Goal: Information Seeking & Learning: Learn about a topic

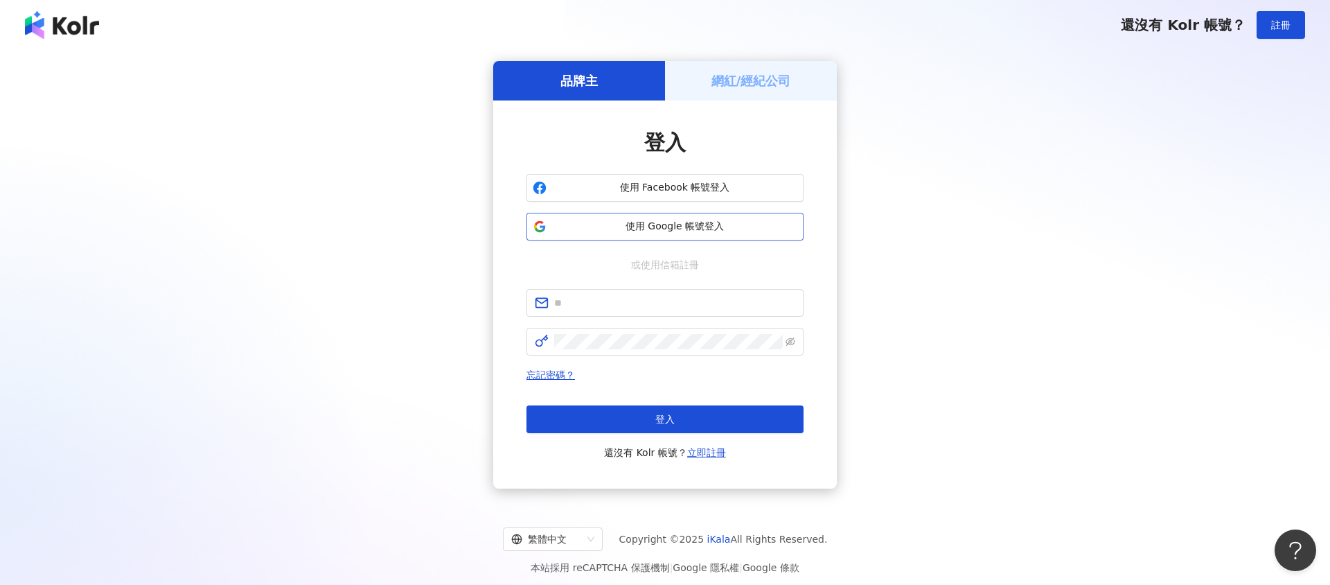
click at [703, 227] on span "使用 Google 帳號登入" at bounding box center [674, 227] width 245 height 14
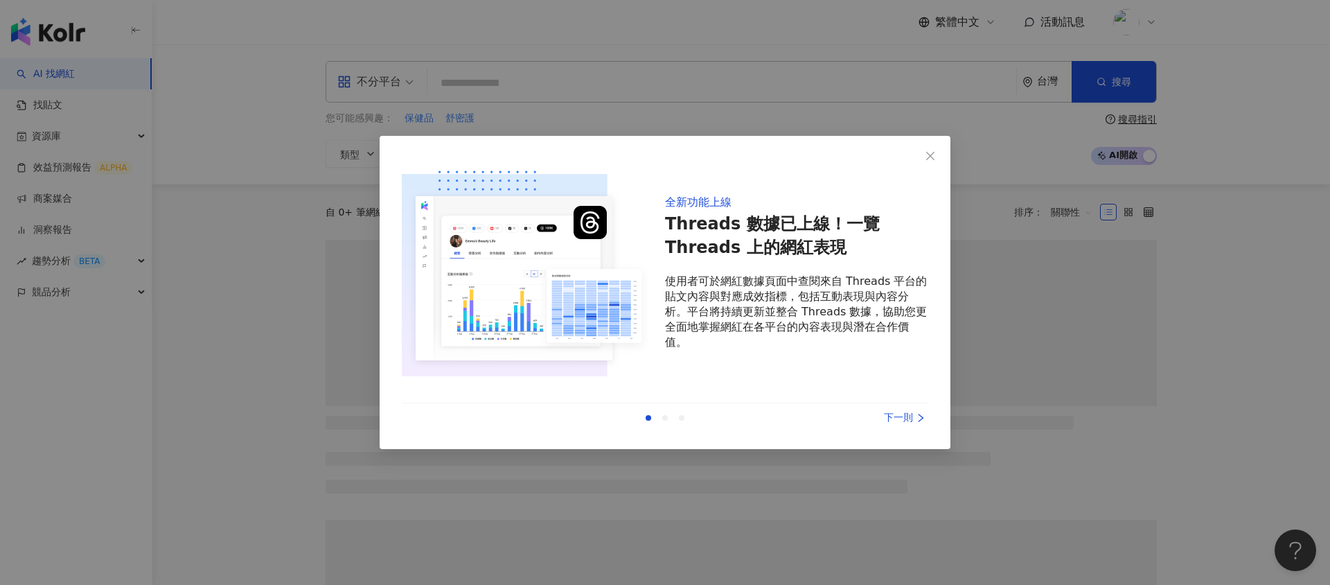
click at [898, 417] on div "下一則" at bounding box center [876, 417] width 104 height 15
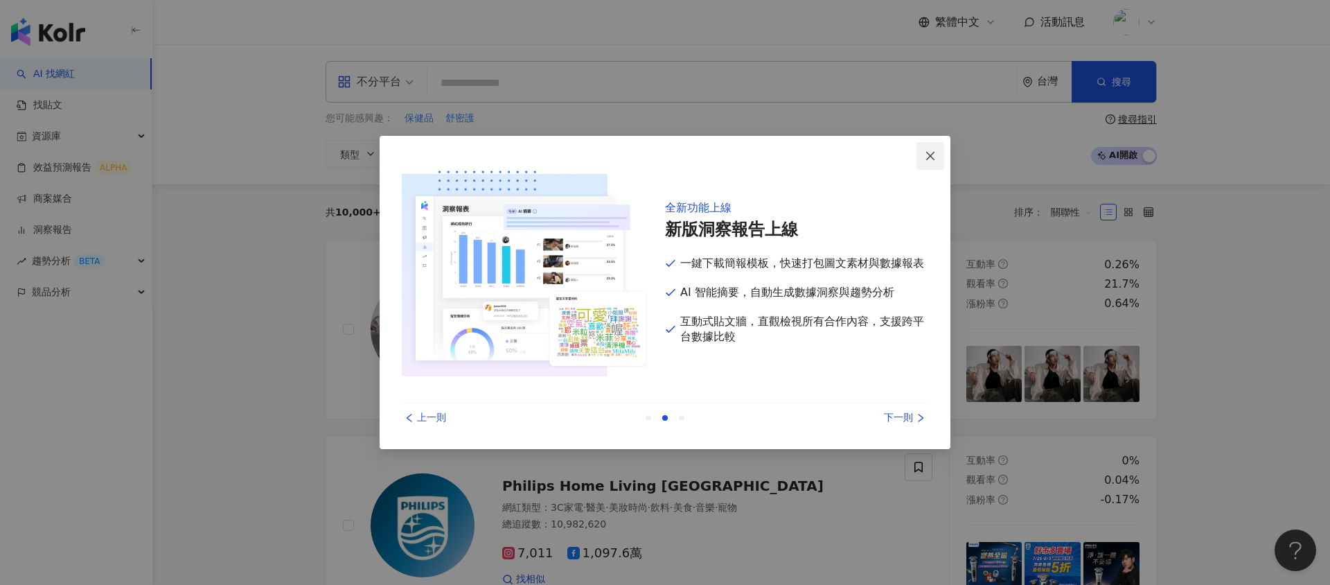
click at [925, 152] on icon "close" at bounding box center [930, 155] width 11 height 11
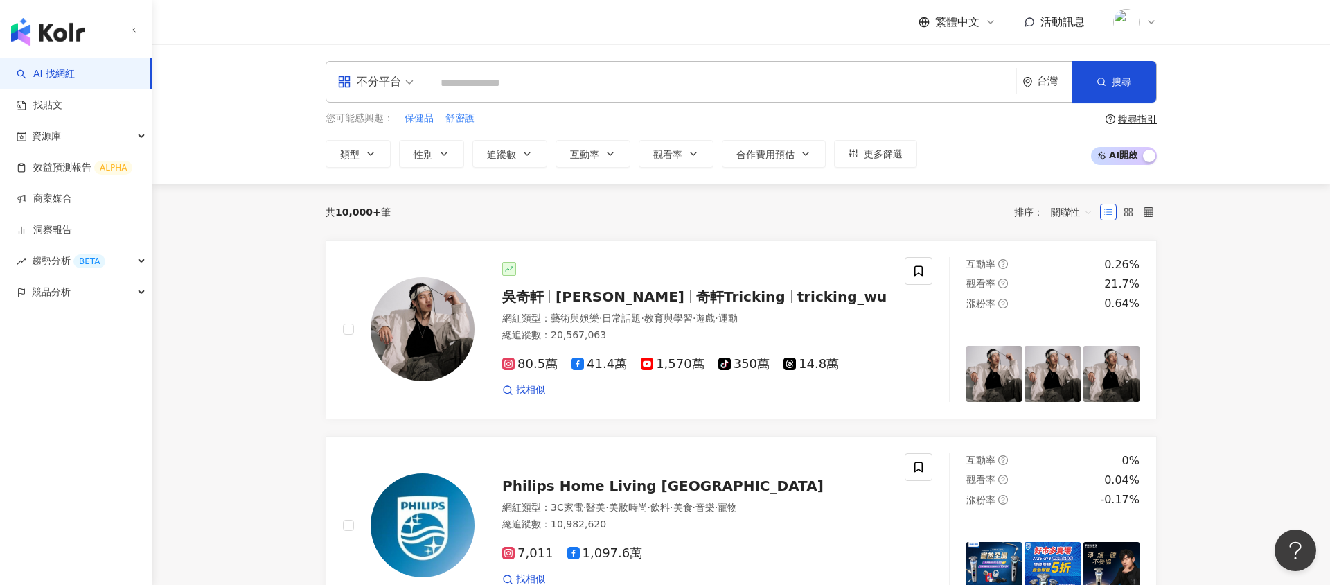
click at [513, 84] on input "search" at bounding box center [722, 83] width 578 height 26
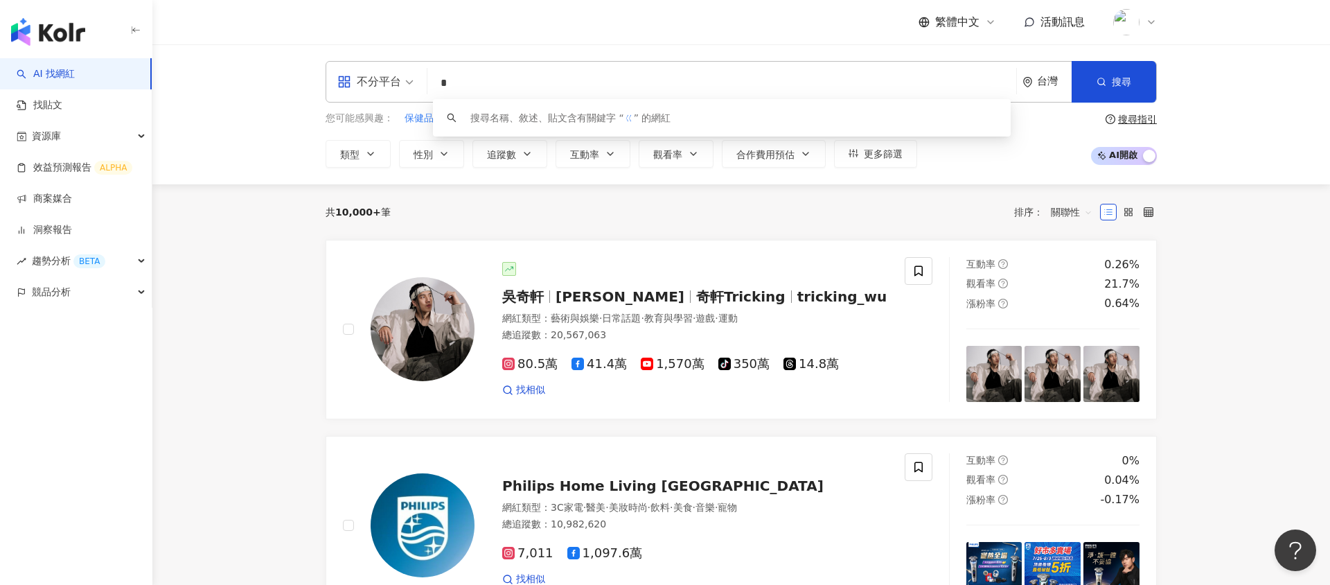
type input "*"
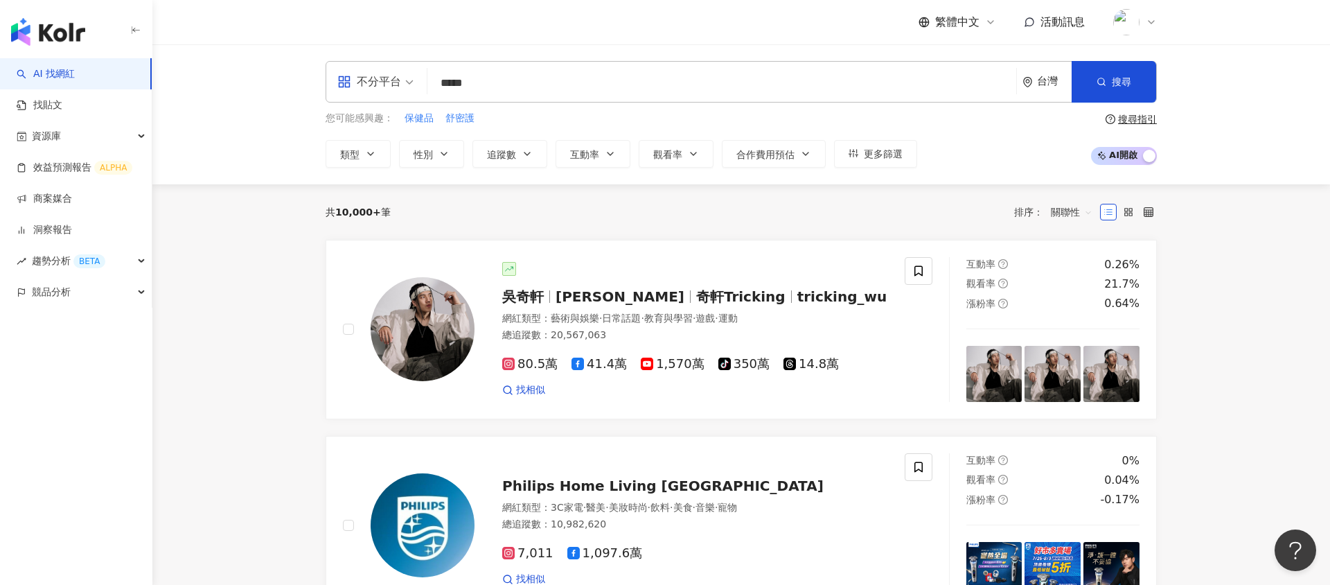
type input "*****"
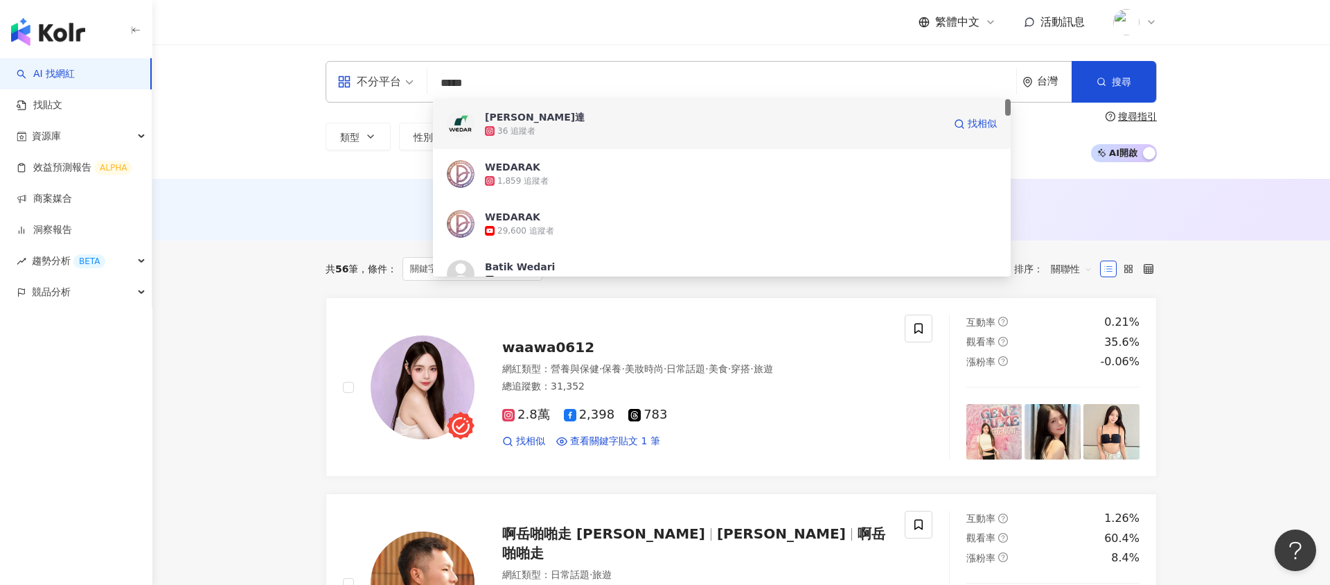
click at [562, 130] on div "36 追蹤者" at bounding box center [714, 131] width 459 height 14
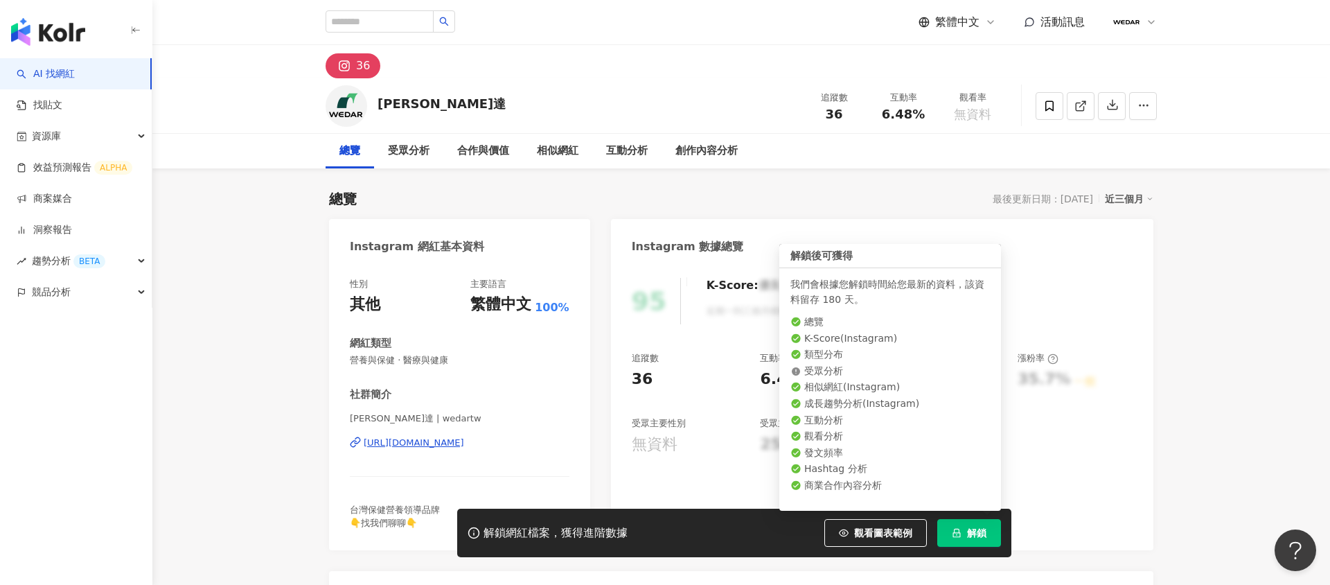
drag, startPoint x: 966, startPoint y: 535, endPoint x: 1140, endPoint y: 470, distance: 186.5
click at [966, 535] on button "解鎖" at bounding box center [969, 533] width 64 height 28
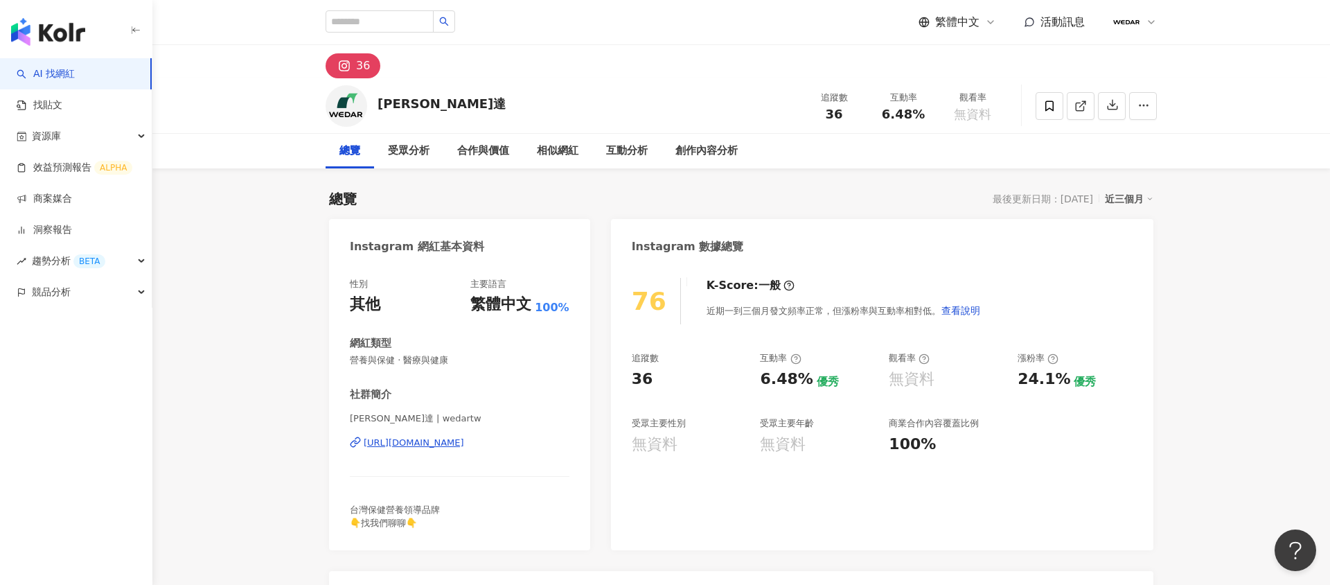
scroll to position [37, 0]
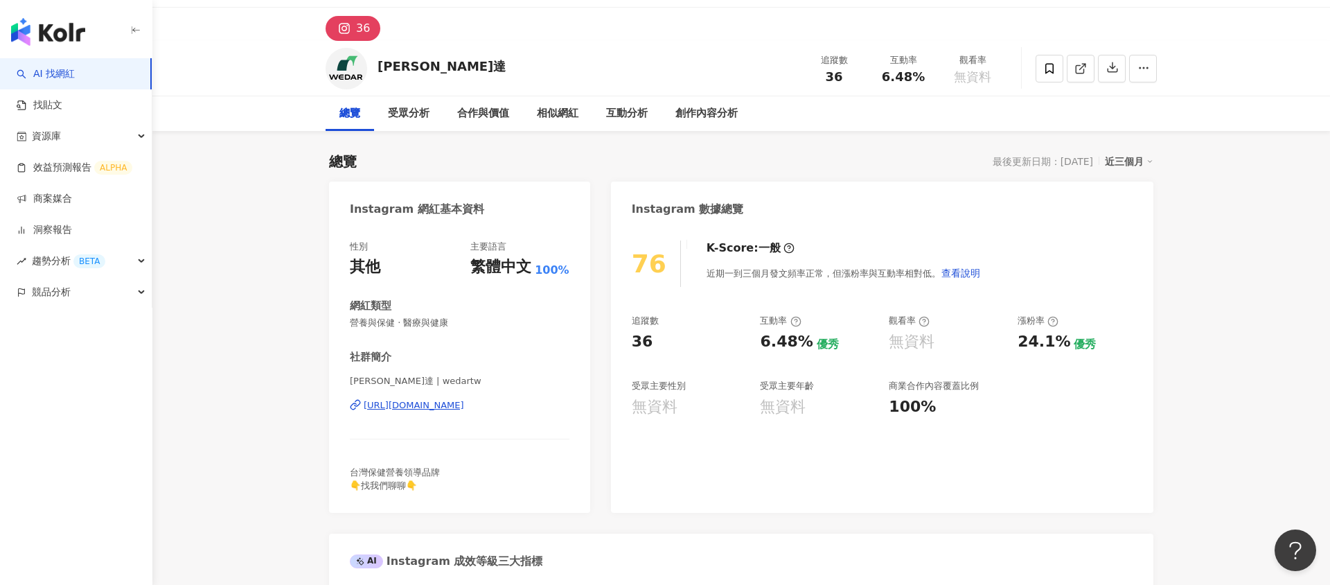
click at [425, 404] on div "https://www.instagram.com/wedartw/" at bounding box center [414, 405] width 100 height 12
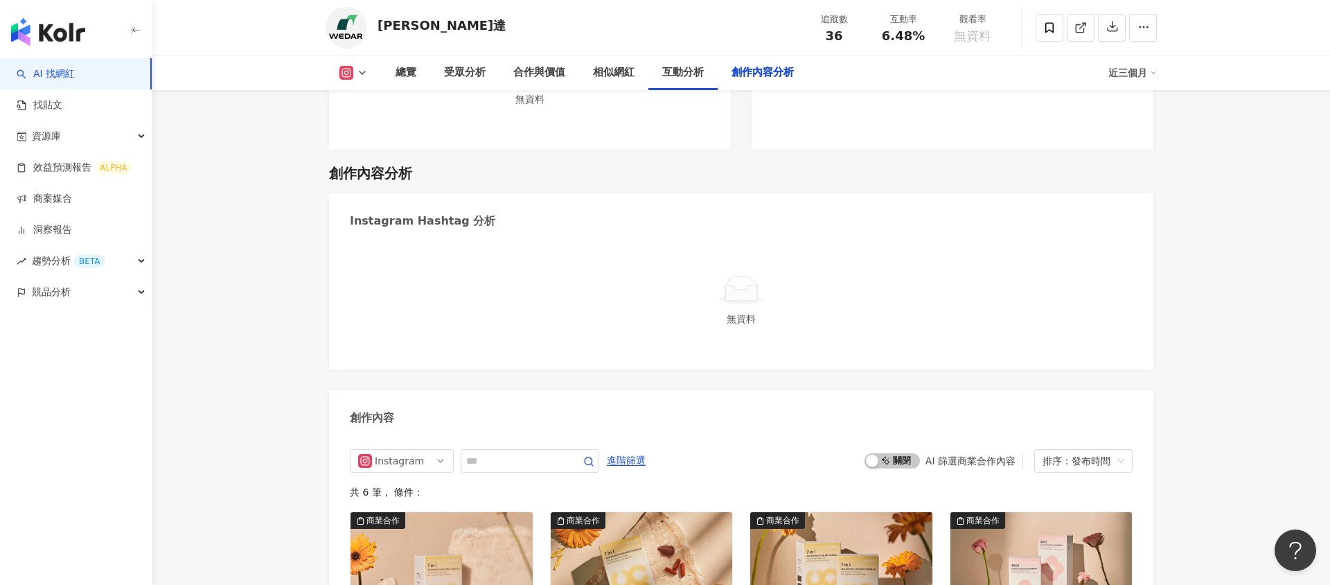
scroll to position [3704, 0]
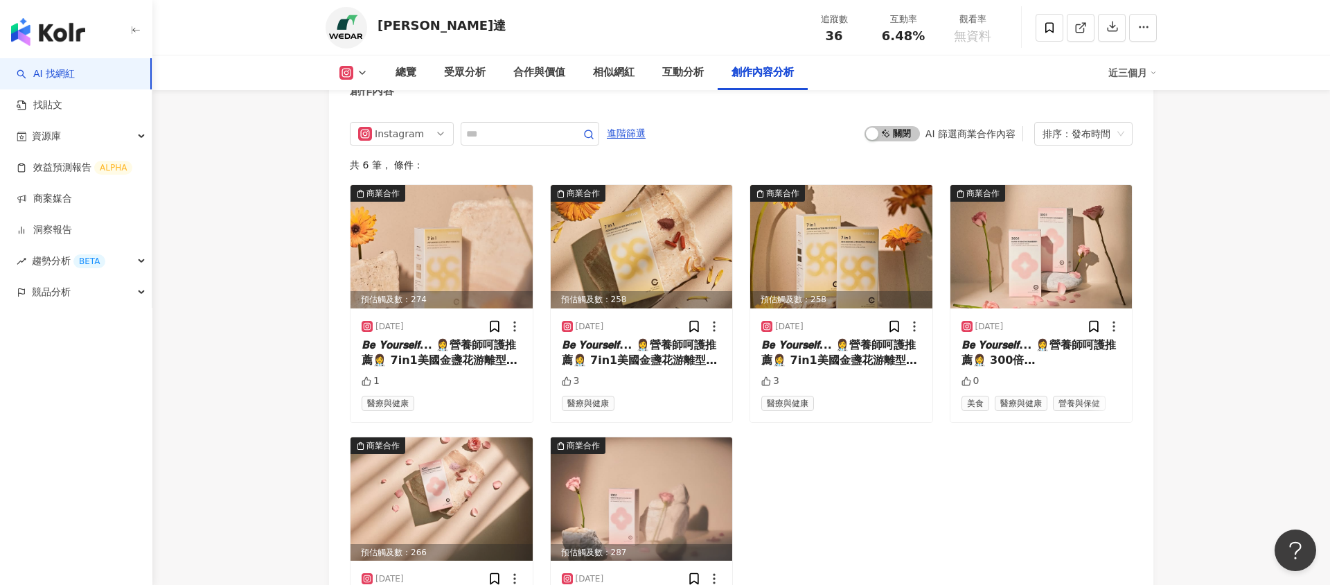
click at [831, 26] on div "追蹤數 36" at bounding box center [833, 27] width 69 height 30
click at [835, 40] on span "36" at bounding box center [833, 35] width 17 height 15
click at [919, 42] on div "追蹤數 36 互動率 6.48% 觀看率 無資料" at bounding box center [903, 27] width 208 height 41
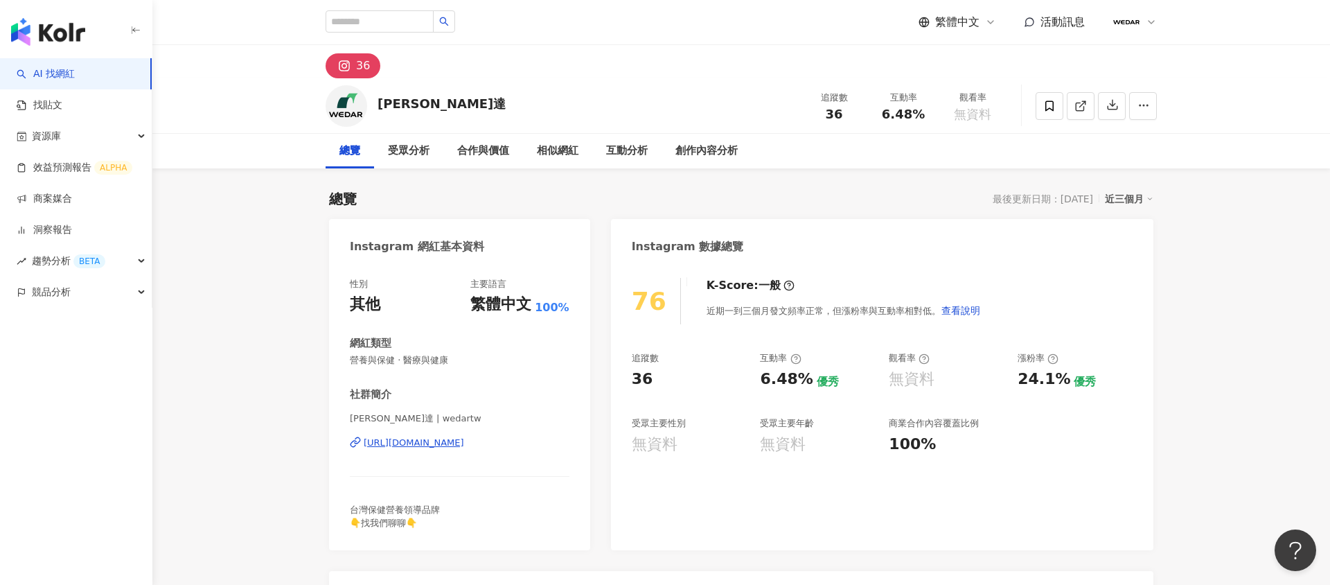
scroll to position [649, 0]
